Goal: Task Accomplishment & Management: Manage account settings

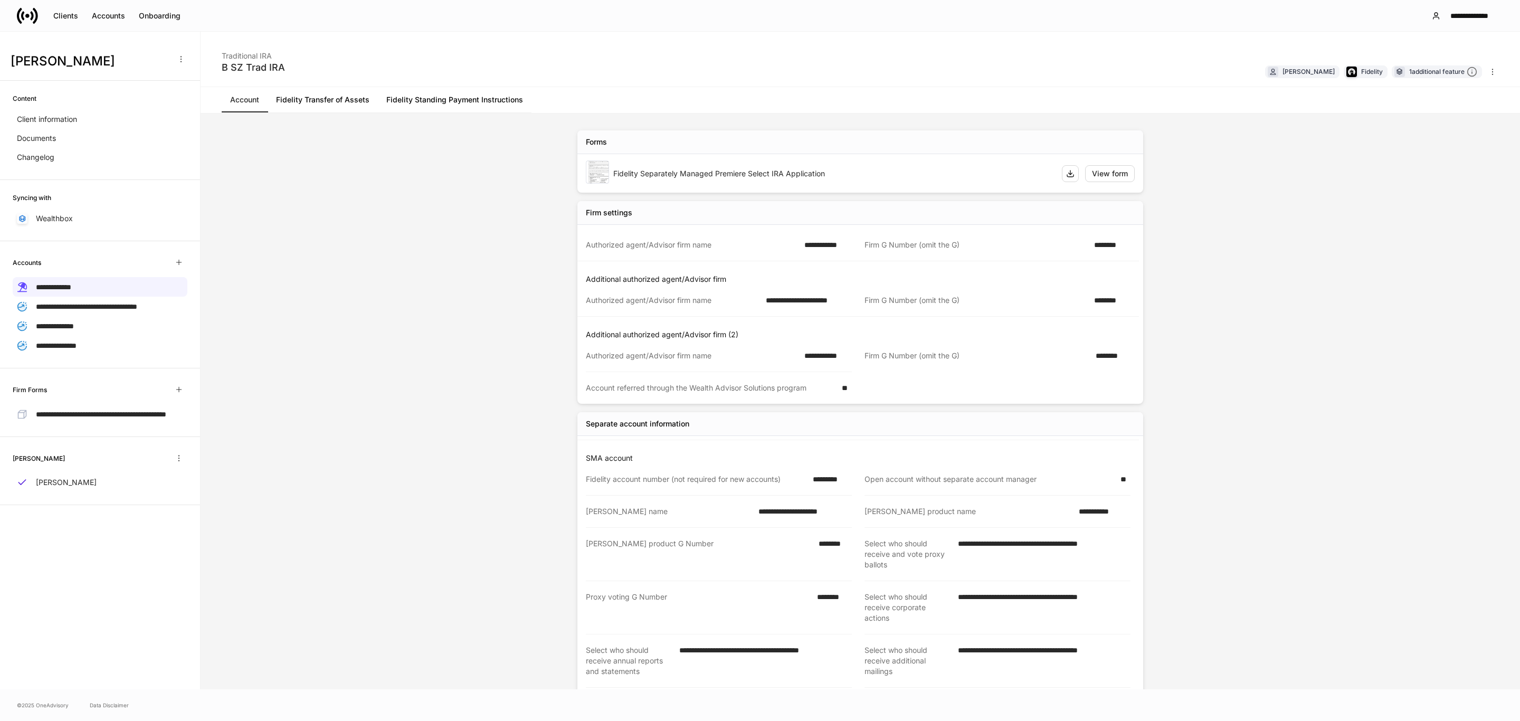
click at [14, 14] on div "**********" at bounding box center [760, 15] width 1520 height 31
click at [24, 16] on icon at bounding box center [27, 15] width 21 height 21
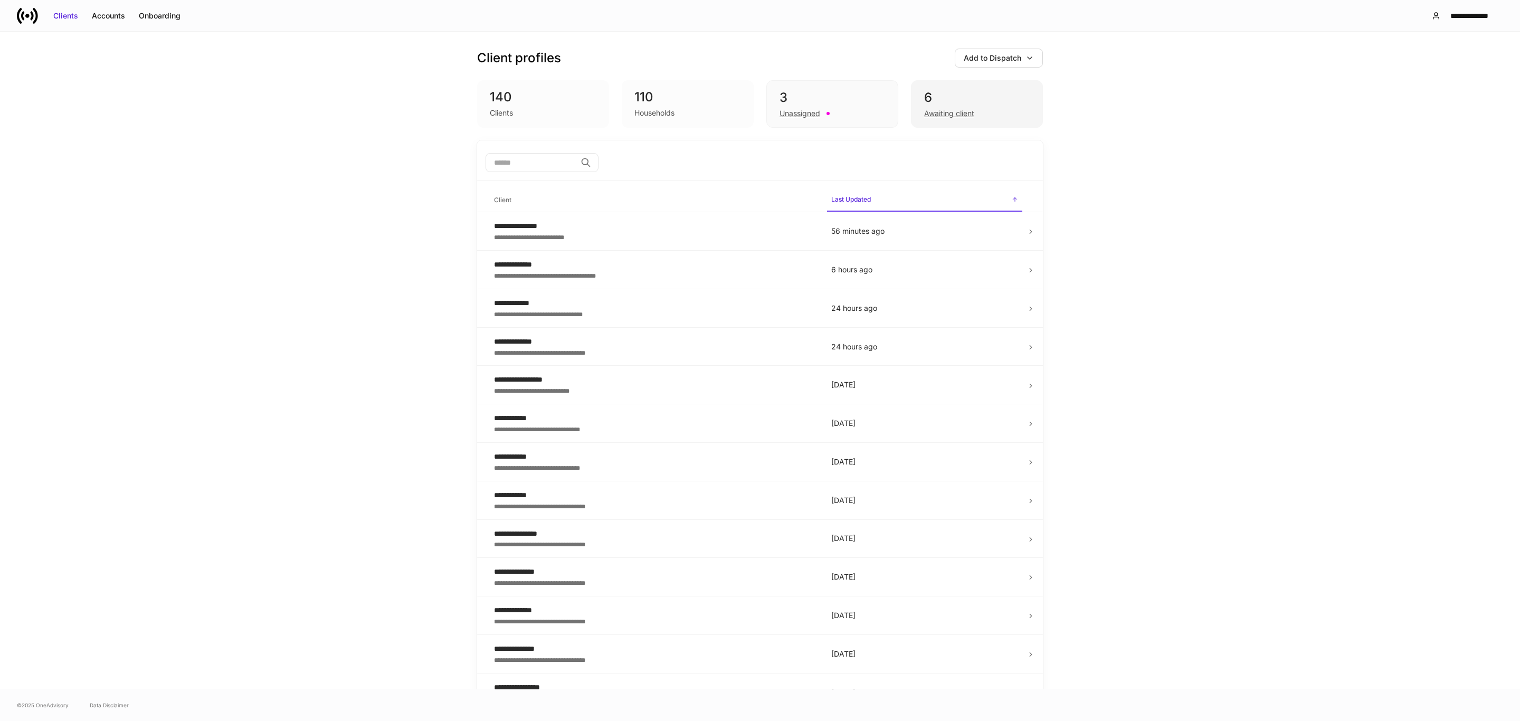
click at [1019, 108] on div "Awaiting client" at bounding box center [977, 112] width 106 height 13
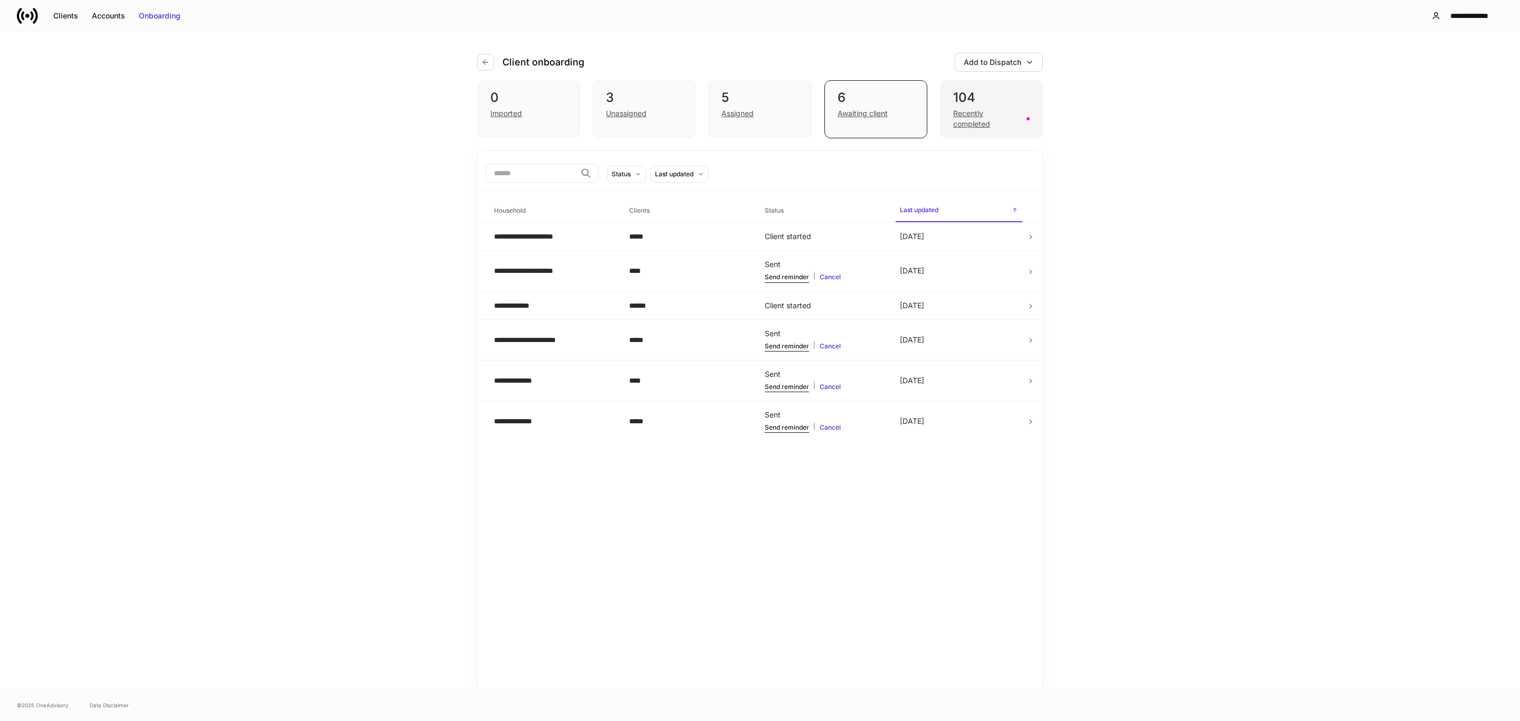
click at [985, 117] on div "Recently completed" at bounding box center [986, 118] width 67 height 21
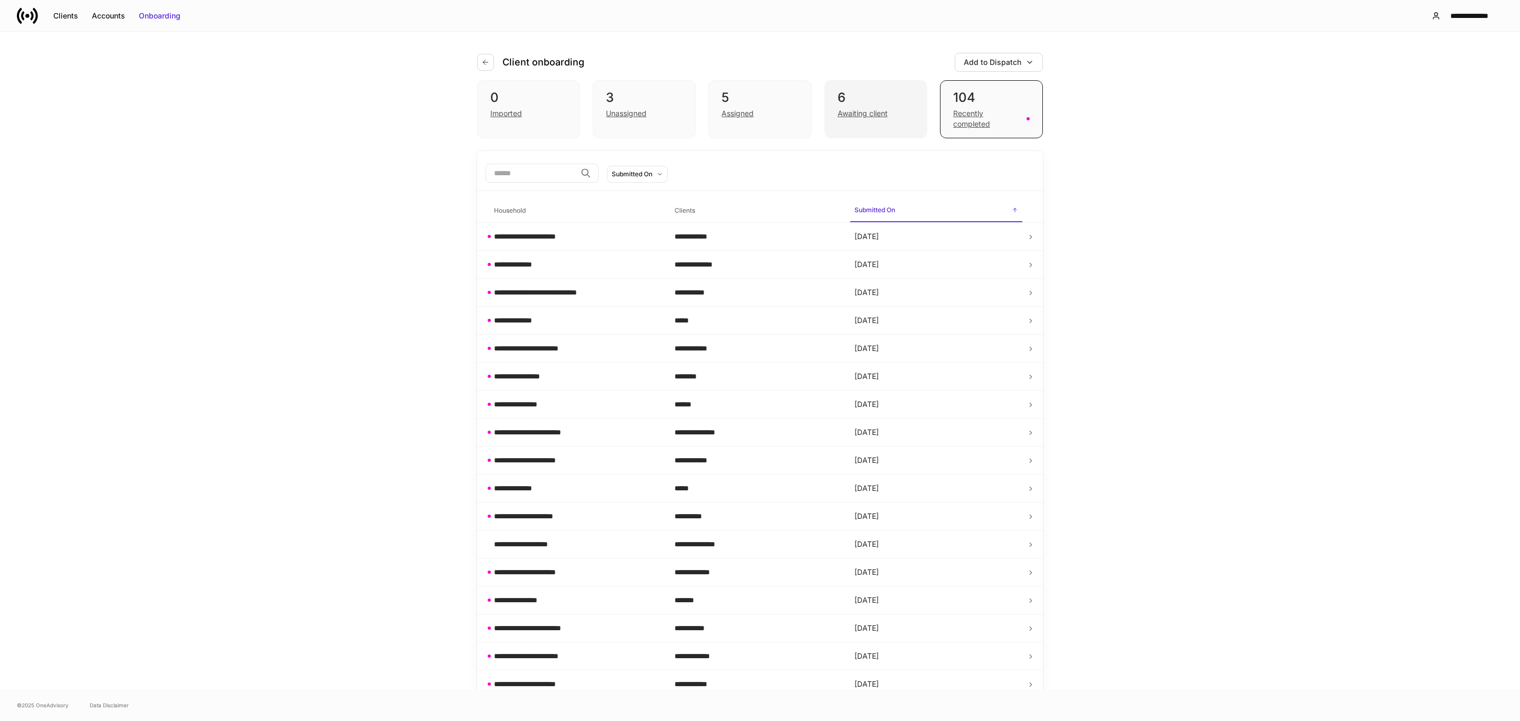
click at [824, 114] on div "6 Awaiting client" at bounding box center [875, 109] width 103 height 58
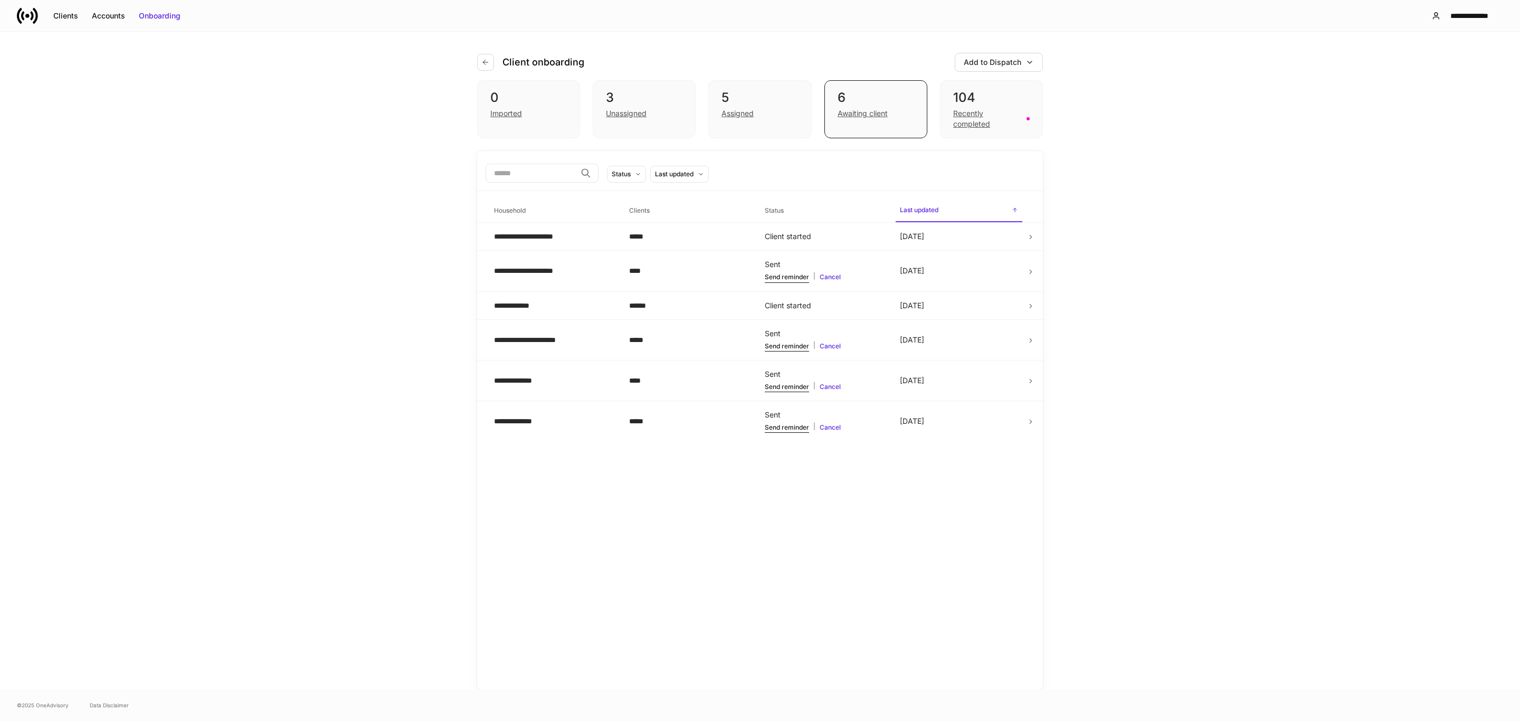
click at [36, 15] on icon at bounding box center [35, 15] width 5 height 16
